Goal: Information Seeking & Learning: Learn about a topic

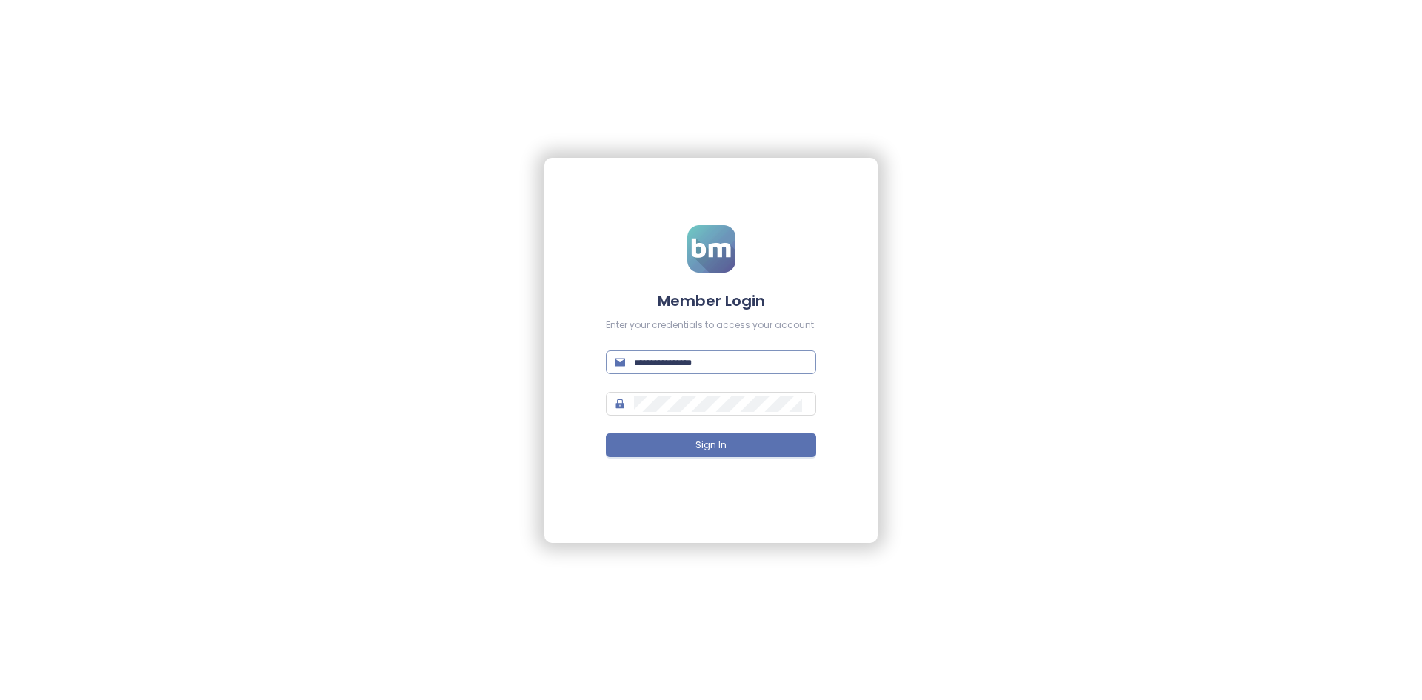
click at [707, 353] on span at bounding box center [711, 362] width 210 height 24
type input "**********"
click at [606, 433] on button "Sign In" at bounding box center [711, 445] width 210 height 24
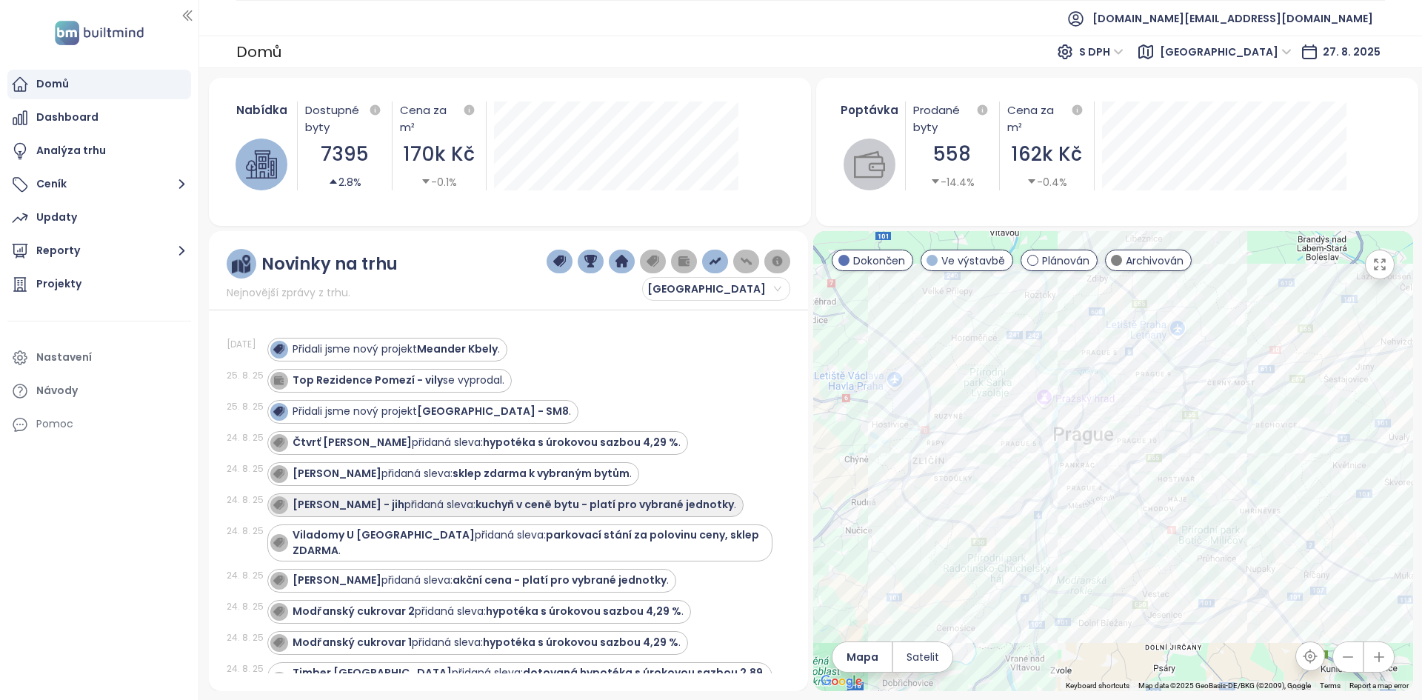
click at [373, 495] on div "Lihovar Smíchov - jih přidaná sleva: kuchyň v ceně bytu - platí pro vybrané jed…" at bounding box center [505, 505] width 476 height 24
click at [368, 496] on div "Lihovar Smíchov - jih přidaná sleva: kuchyň v ceně bytu - platí pro vybrané jed…" at bounding box center [503, 505] width 466 height 18
click at [336, 504] on strong "Lihovar Smíchov - jih" at bounding box center [349, 504] width 112 height 15
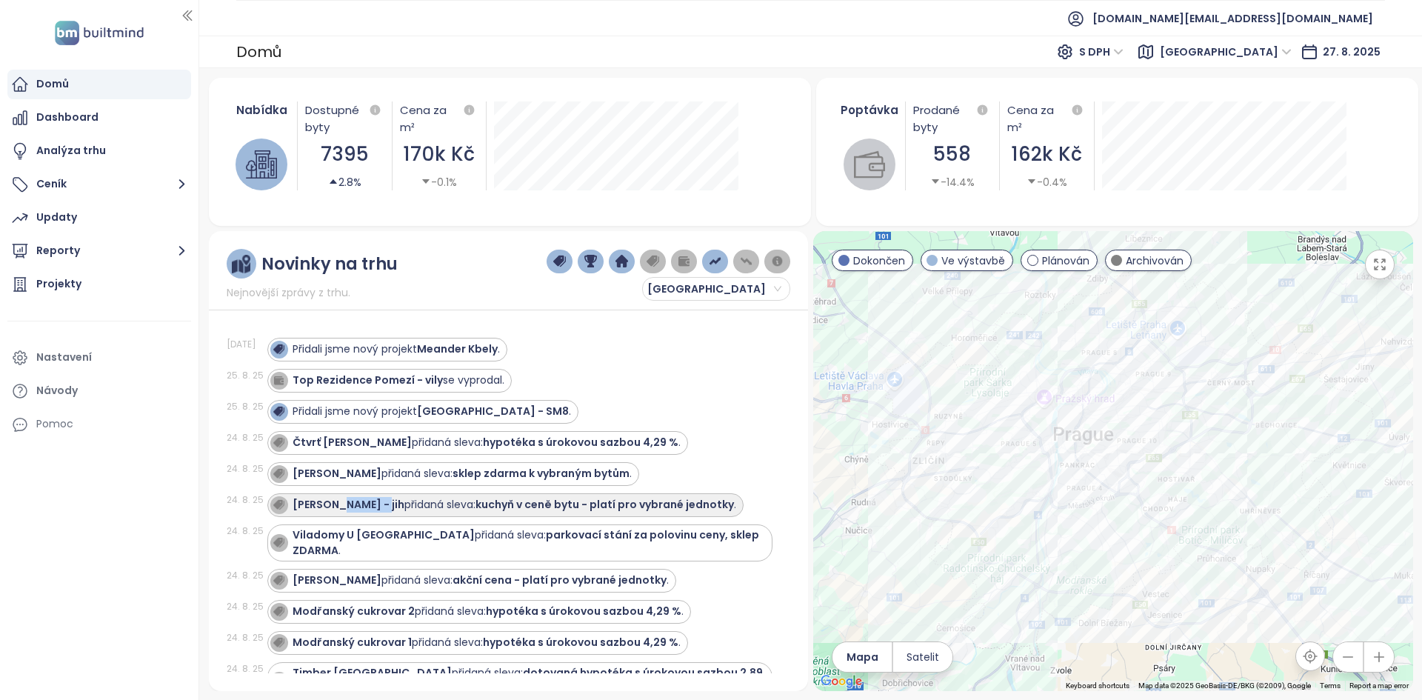
click at [336, 504] on strong "Lihovar Smíchov - jih" at bounding box center [349, 504] width 112 height 15
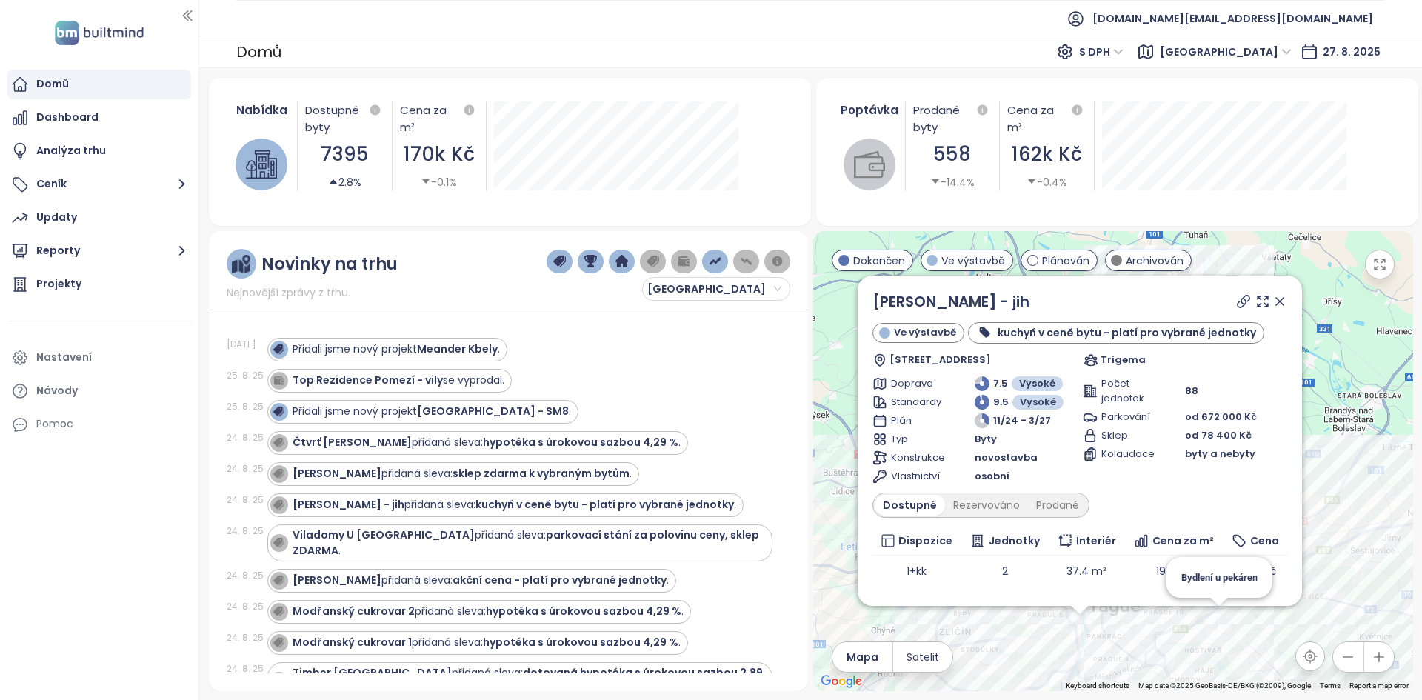
click at [1076, 310] on div "Lihovar Smíchov - jih" at bounding box center [1080, 301] width 415 height 22
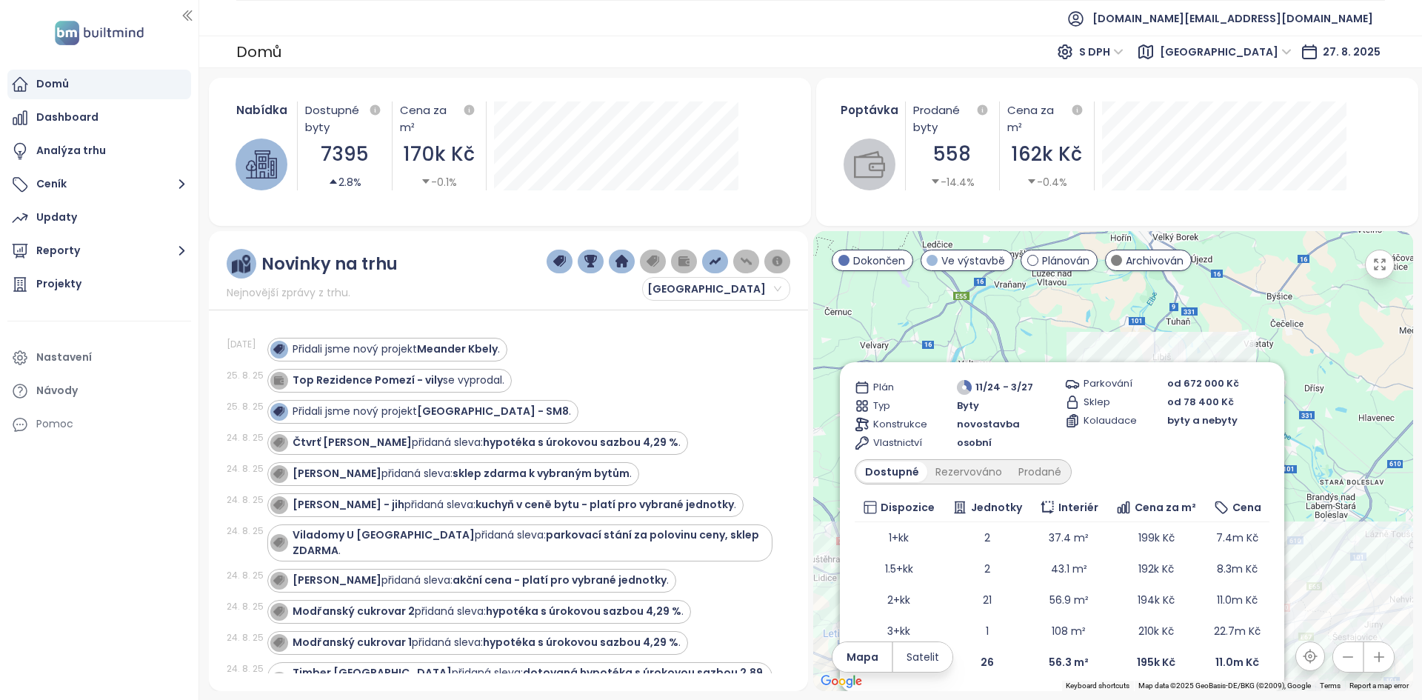
drag, startPoint x: 1303, startPoint y: 329, endPoint x: 1341, endPoint y: 475, distance: 150.7
click at [1341, 475] on div "Lihovar Smíchov - jih Ve výstavbě kuchyň v ceně bytu - platí pro vybrané jednot…" at bounding box center [1112, 461] width 599 height 460
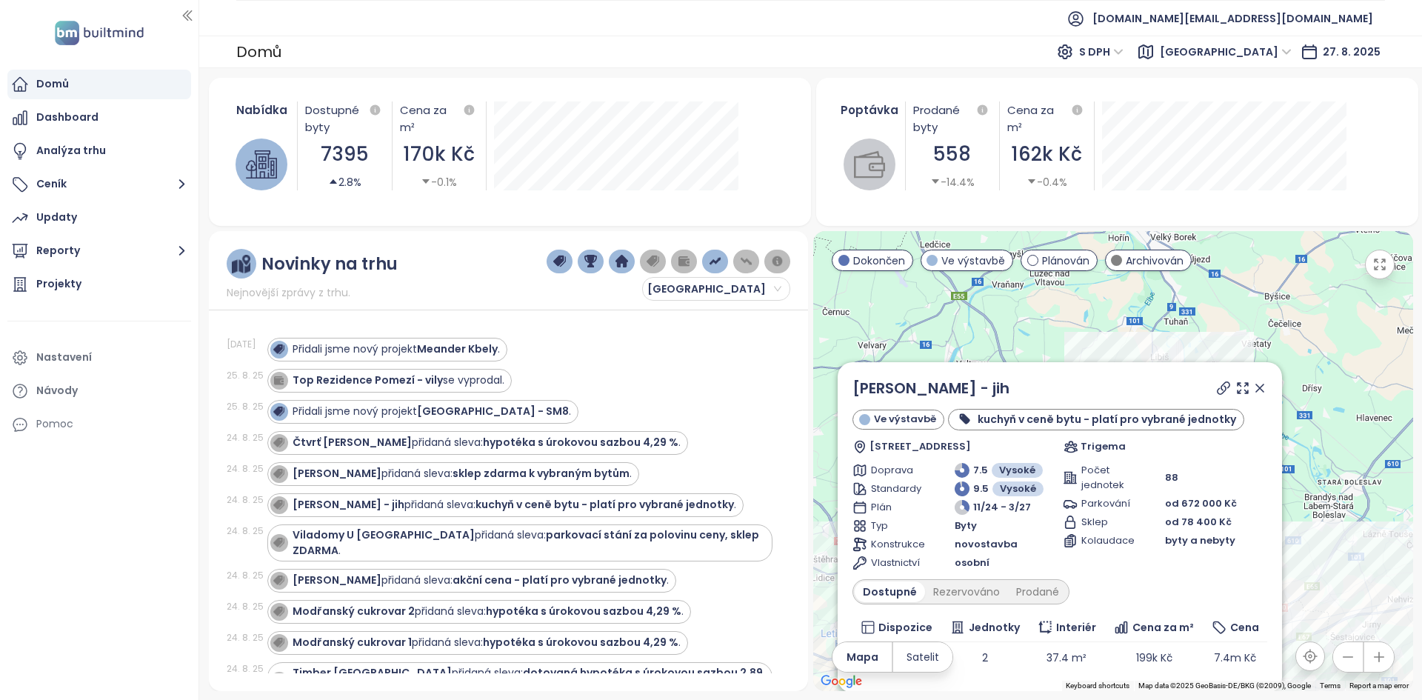
click at [1256, 384] on icon at bounding box center [1259, 387] width 7 height 7
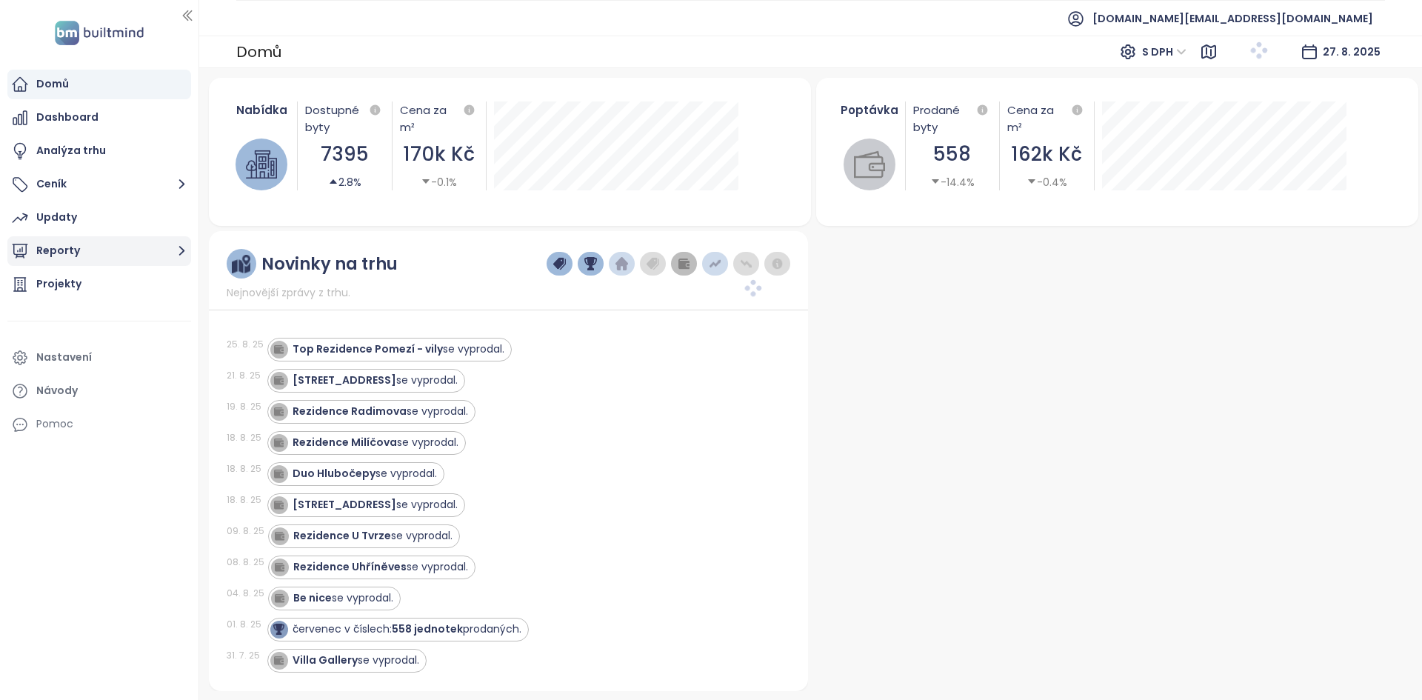
click at [107, 252] on button "Reporty" at bounding box center [99, 251] width 184 height 30
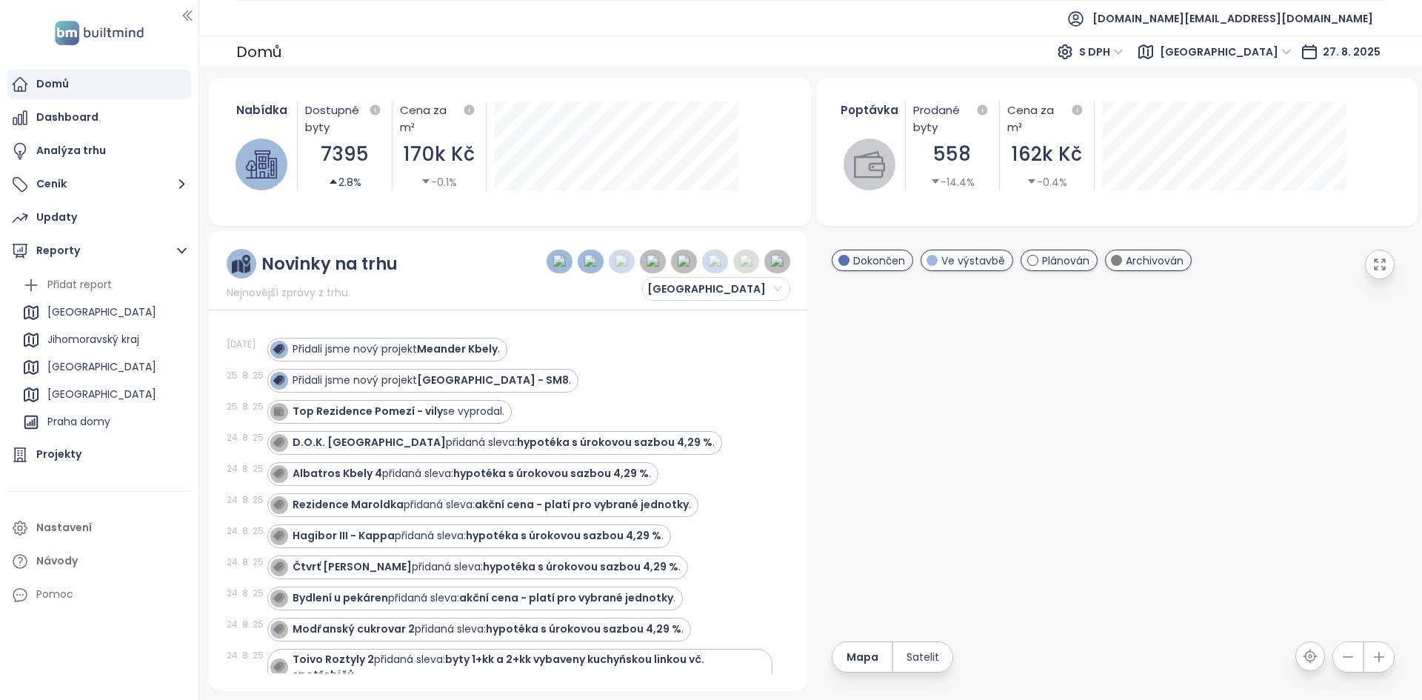
click at [112, 440] on div "Praha sekundarni trh" at bounding box center [100, 449] width 107 height 19
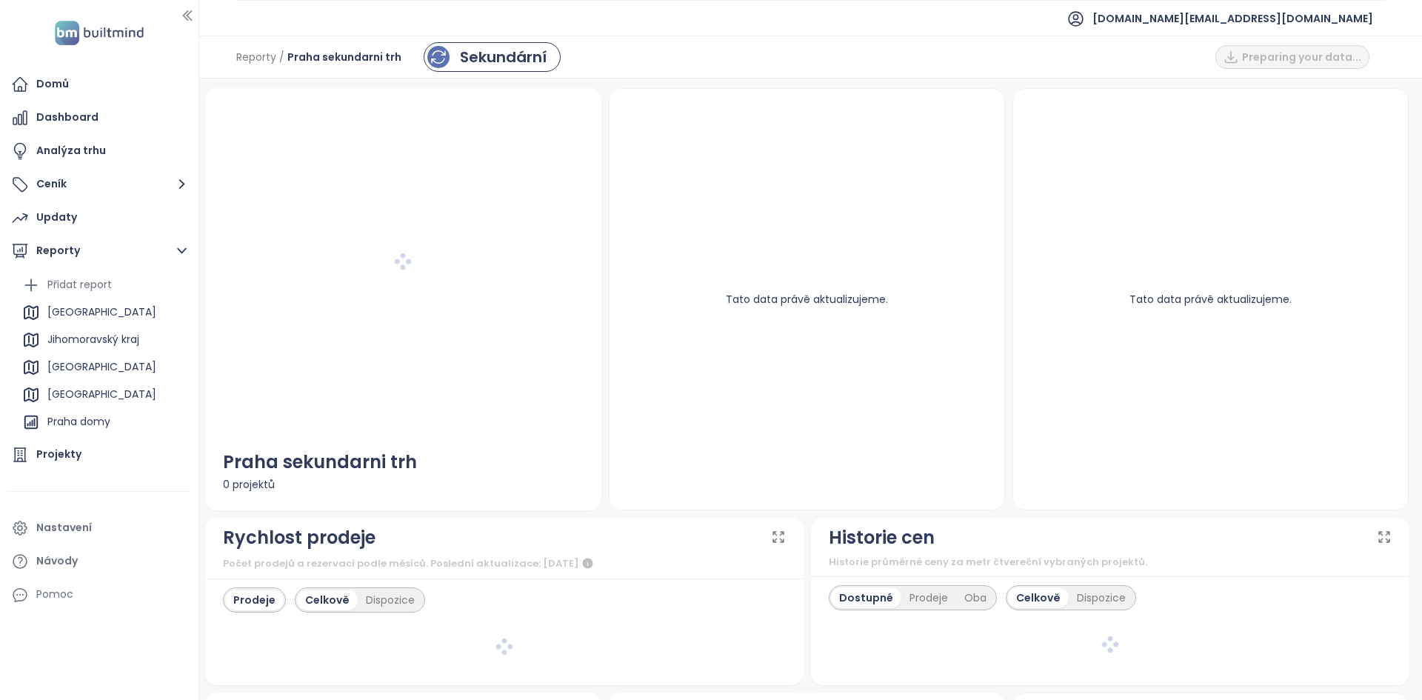
scroll to position [80, 0]
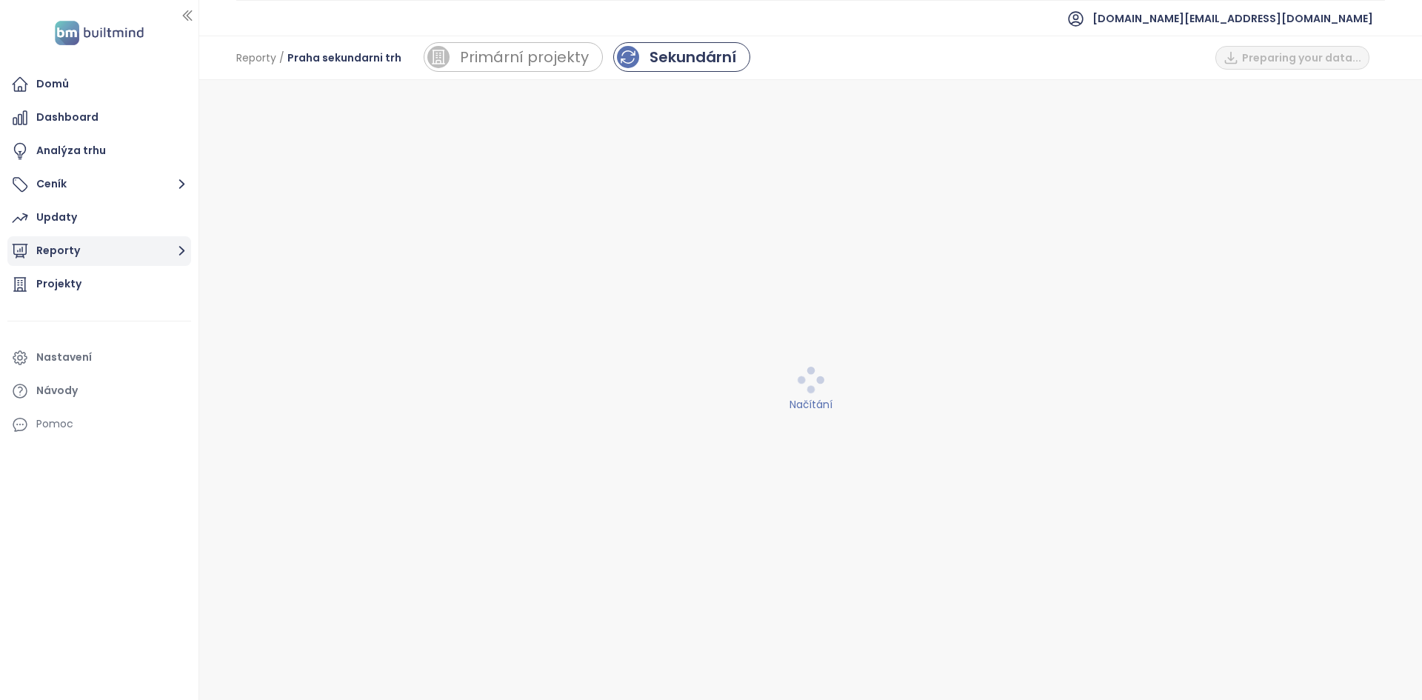
click at [167, 257] on button "Reporty" at bounding box center [99, 251] width 184 height 30
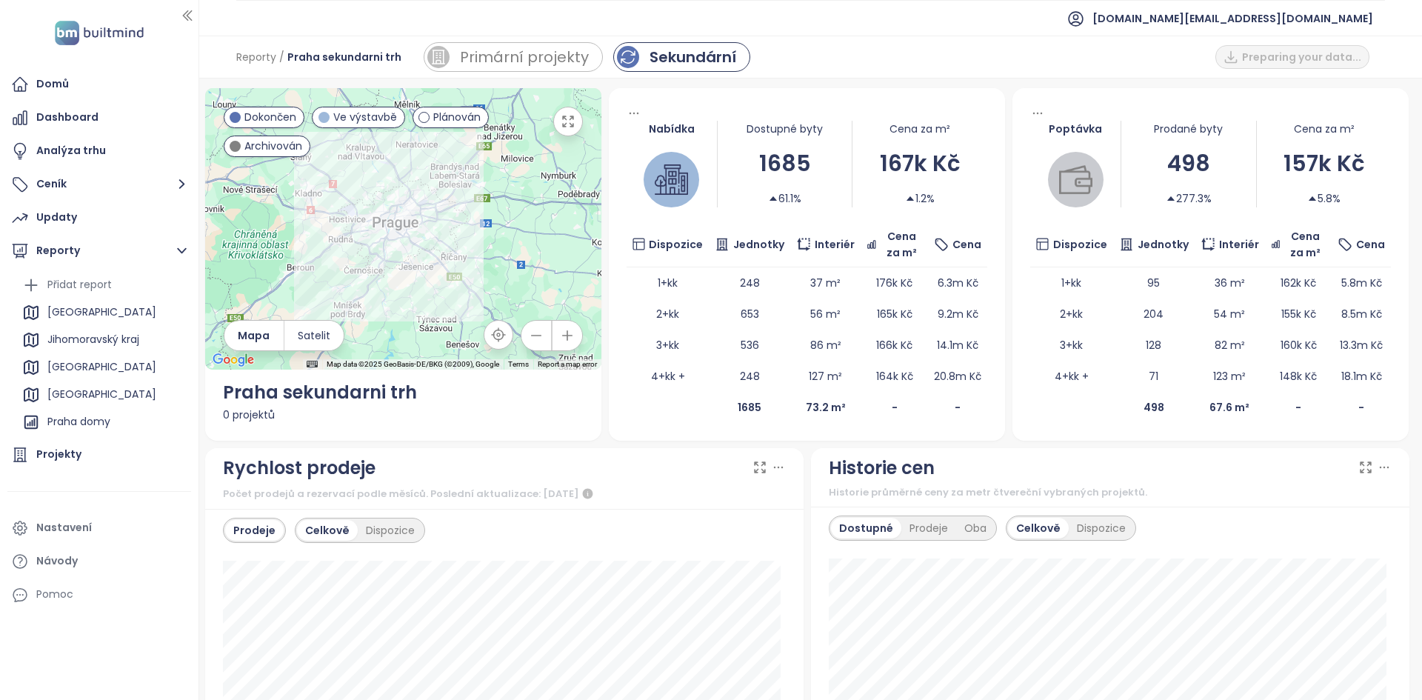
scroll to position [80, 0]
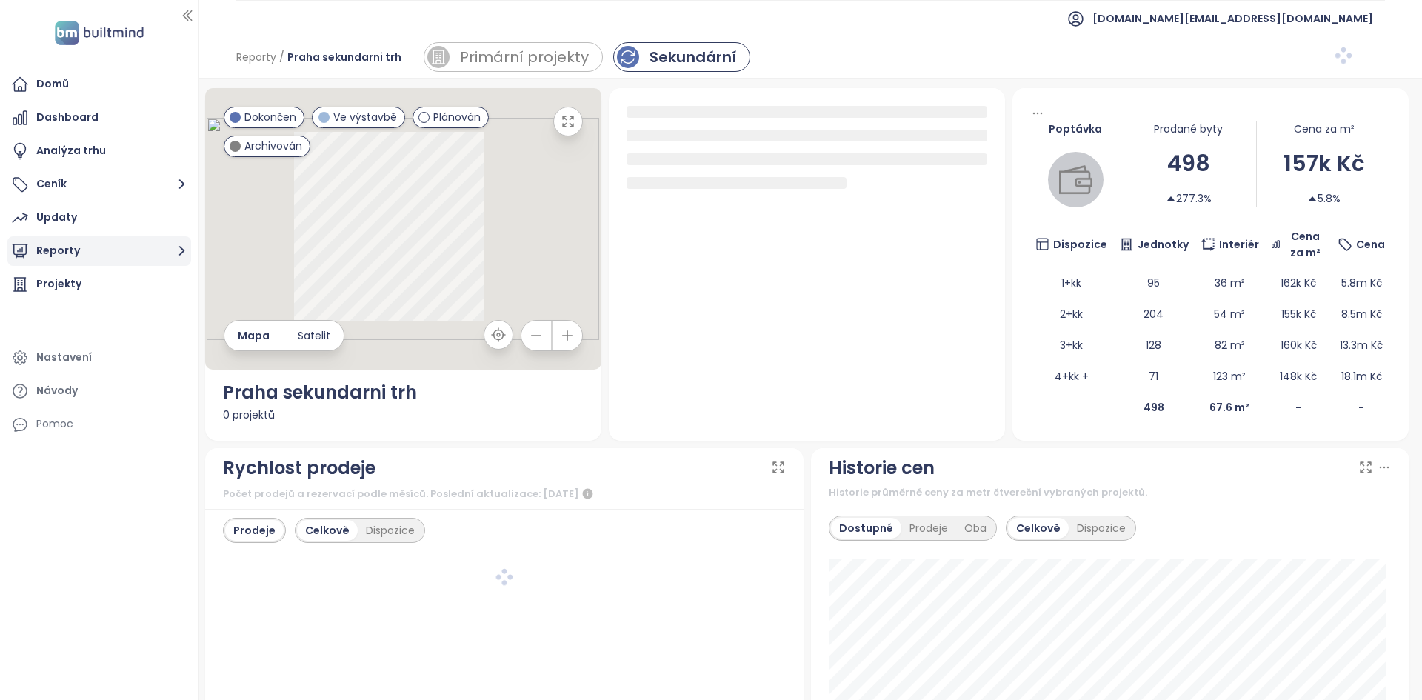
click at [156, 247] on button "Reporty" at bounding box center [99, 251] width 184 height 30
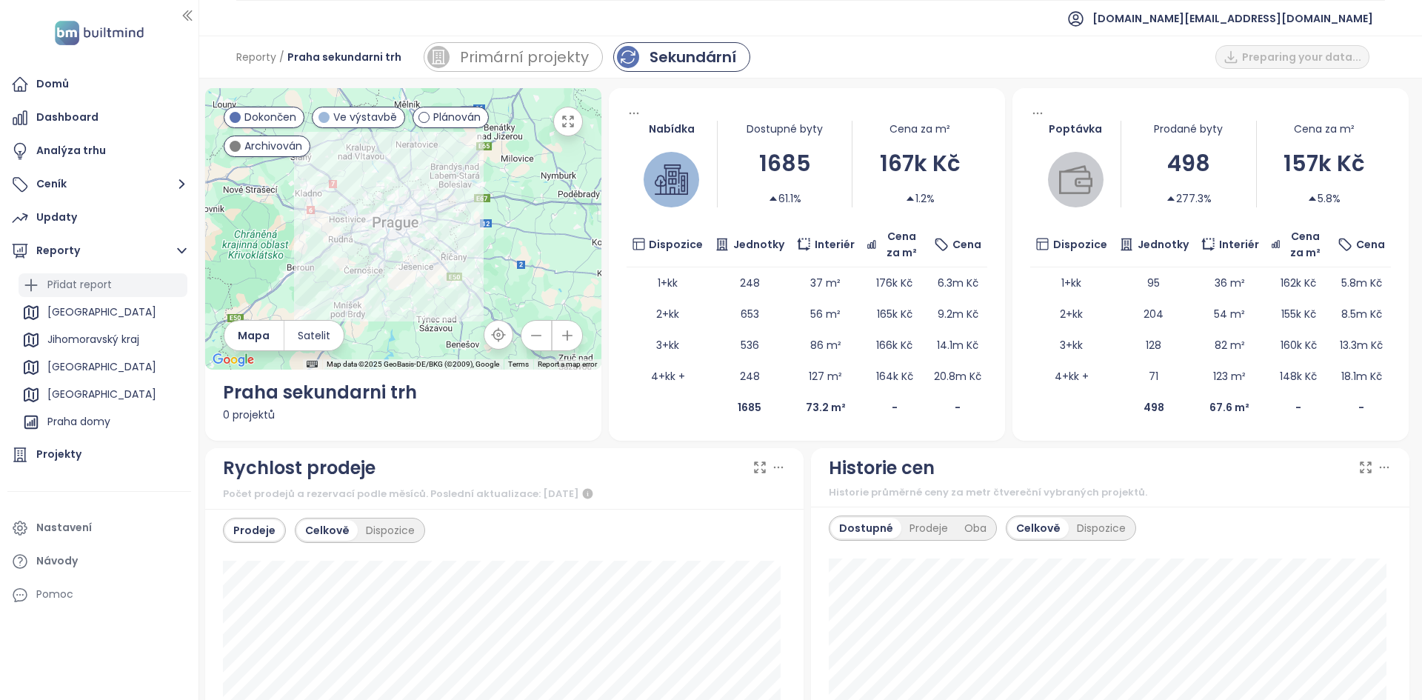
scroll to position [80, 0]
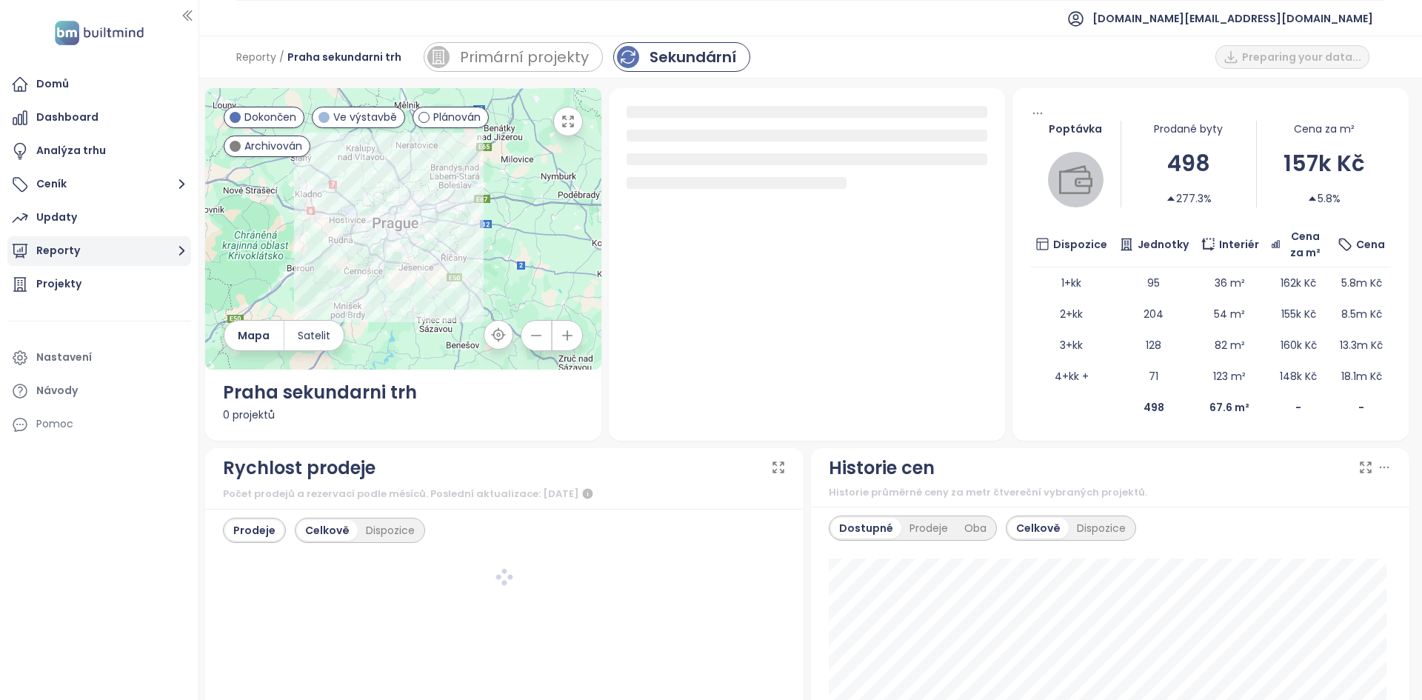
click at [179, 250] on icon "button" at bounding box center [182, 250] width 19 height 19
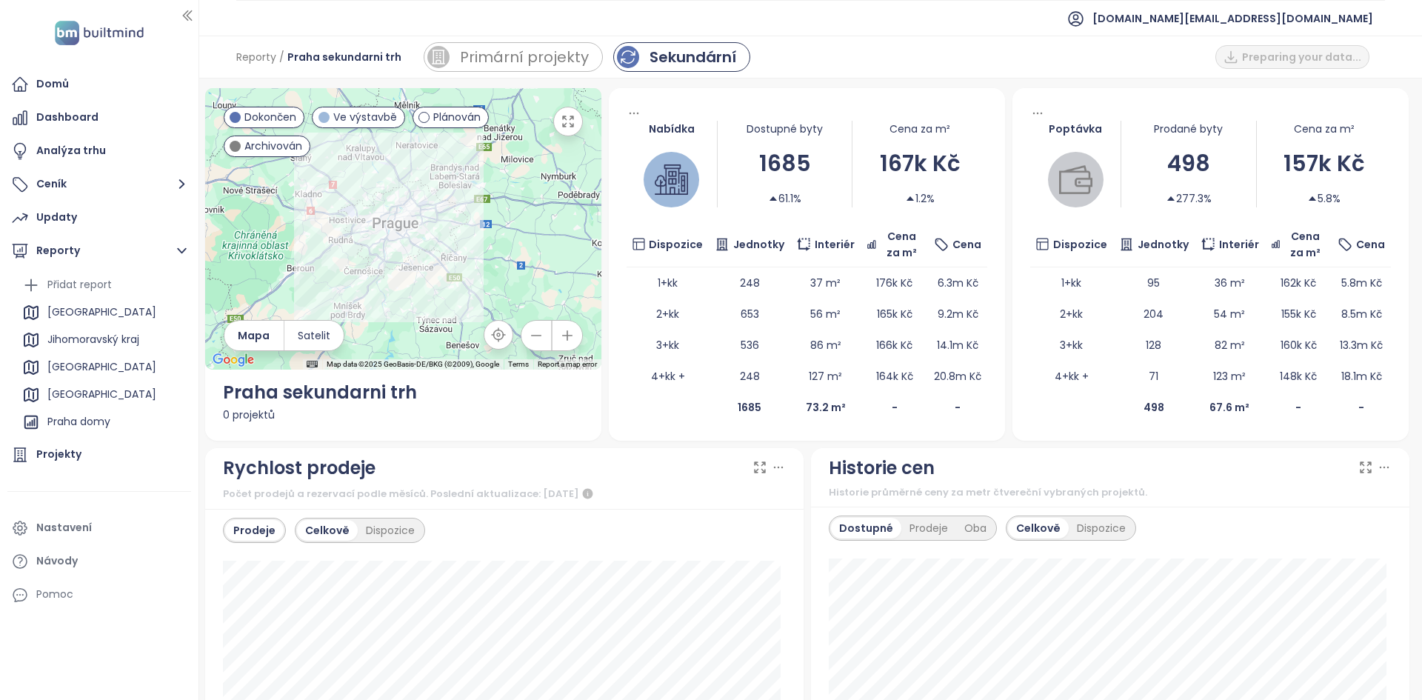
scroll to position [80, 0]
click at [1220, 17] on span "[DOMAIN_NAME][EMAIL_ADDRESS][DOMAIN_NAME]" at bounding box center [1233, 19] width 281 height 36
click at [1233, 58] on span "Odhlásit se" at bounding box center [1237, 60] width 58 height 15
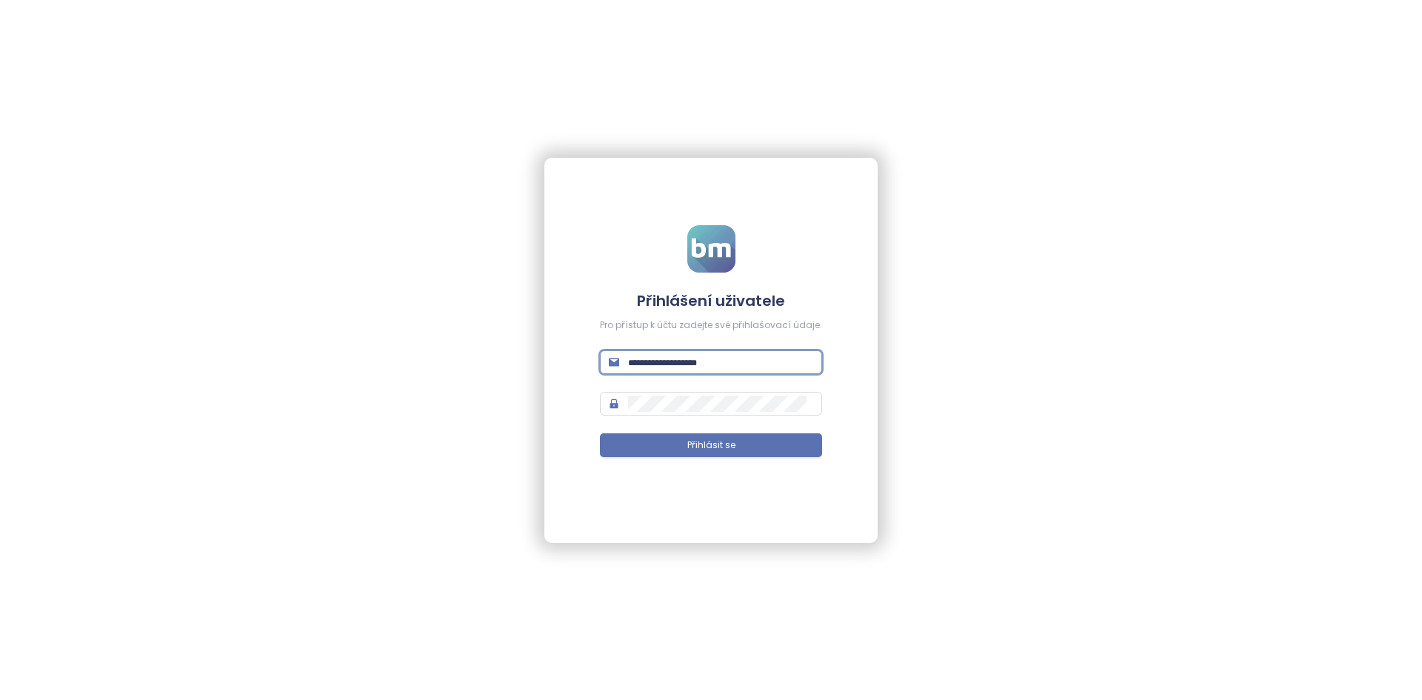
click at [728, 364] on input "text" at bounding box center [720, 362] width 185 height 16
type input "**********"
click at [600, 433] on button "Přihlásit se" at bounding box center [711, 445] width 222 height 24
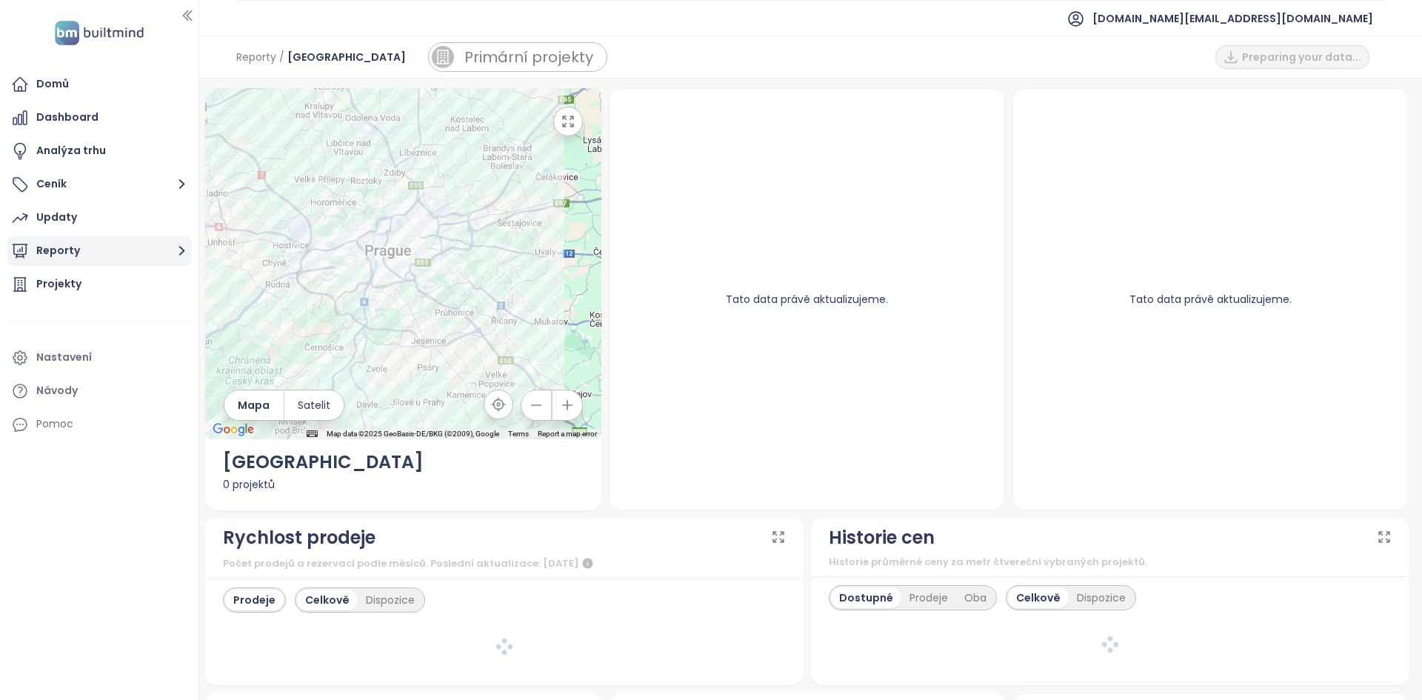
click at [147, 256] on button "Reporty" at bounding box center [99, 251] width 184 height 30
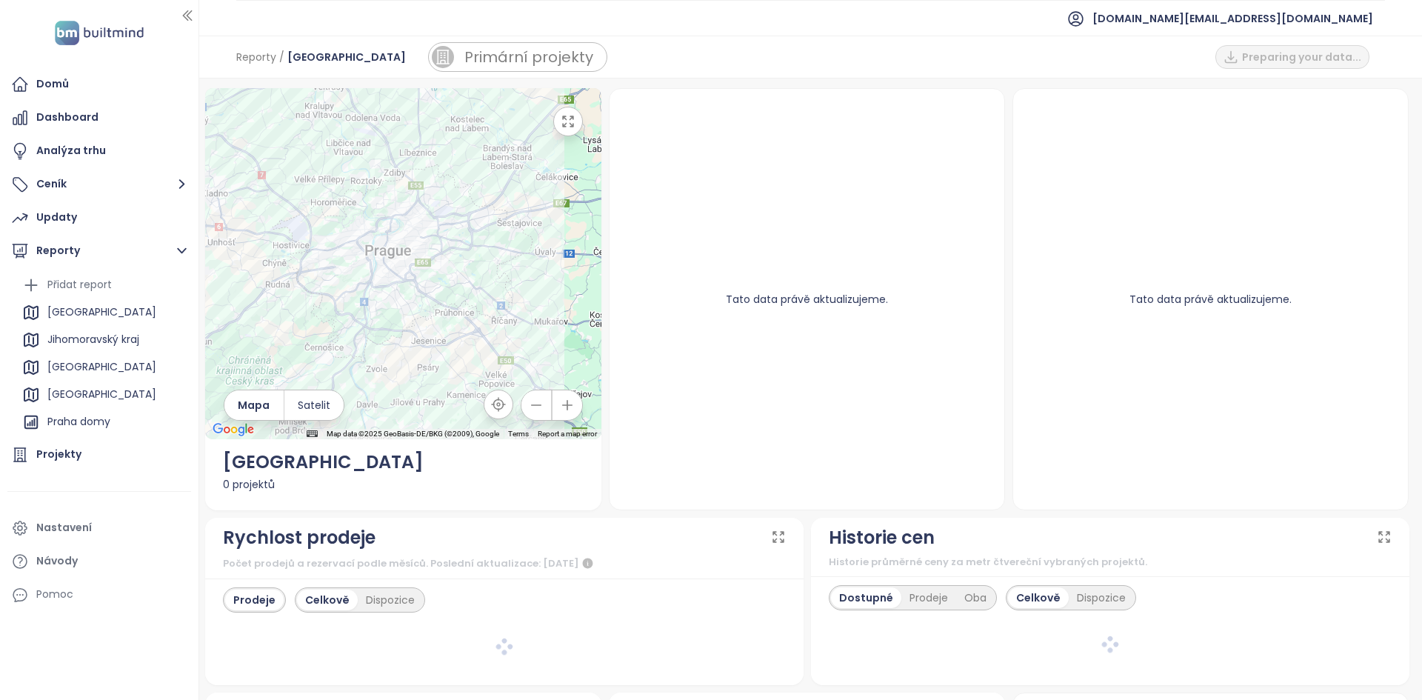
scroll to position [107, 0]
click at [110, 427] on div "Praha najmy" at bounding box center [79, 424] width 65 height 19
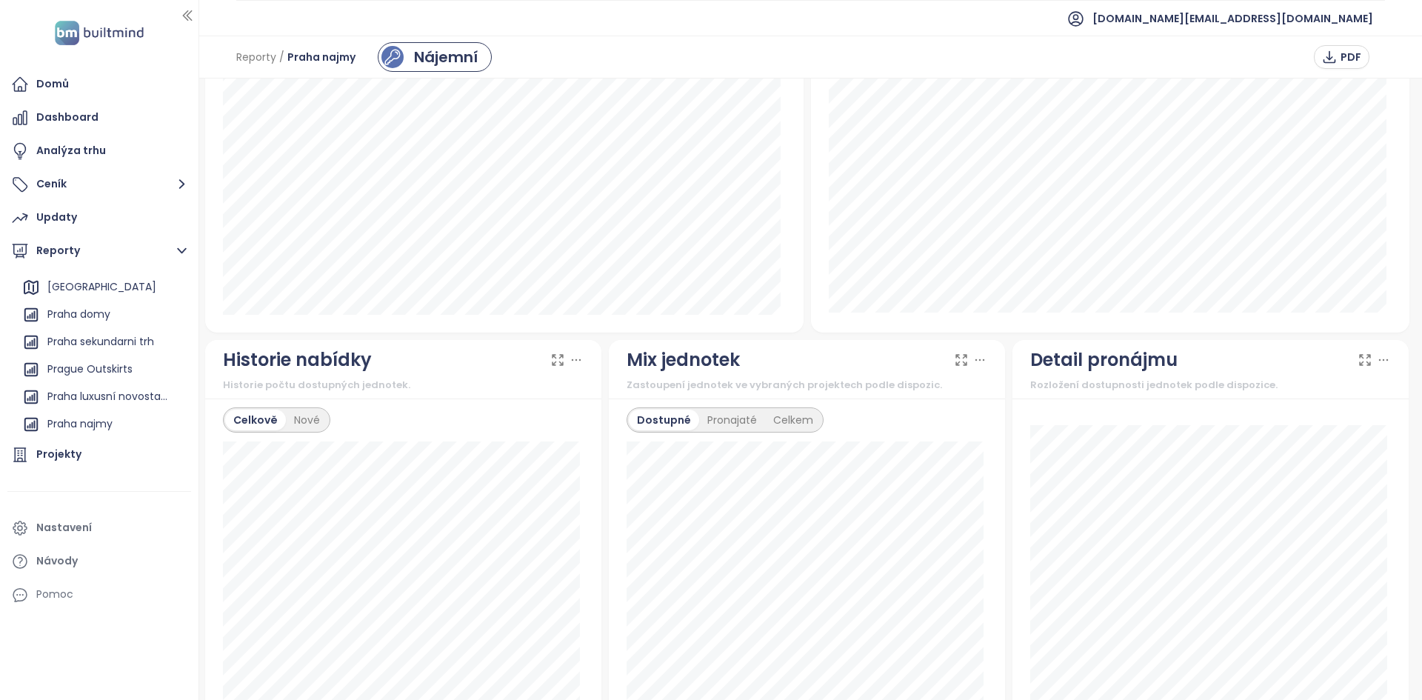
scroll to position [543, 0]
